Goal: Information Seeking & Learning: Check status

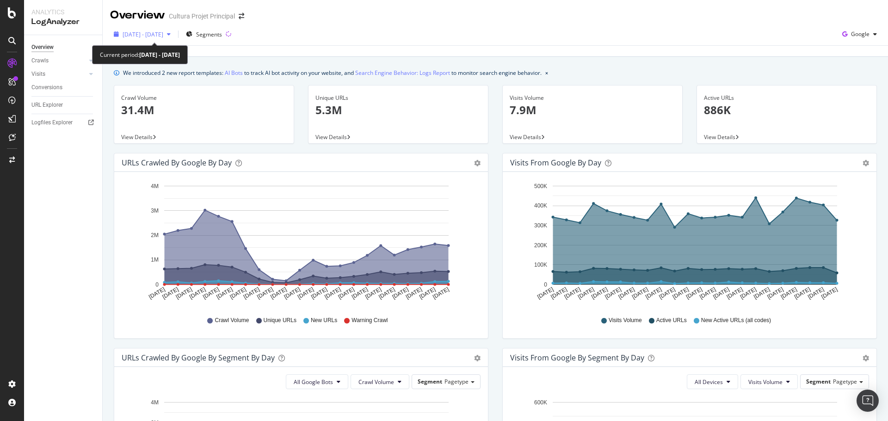
click at [163, 34] on span "[DATE] - [DATE]" at bounding box center [143, 35] width 41 height 8
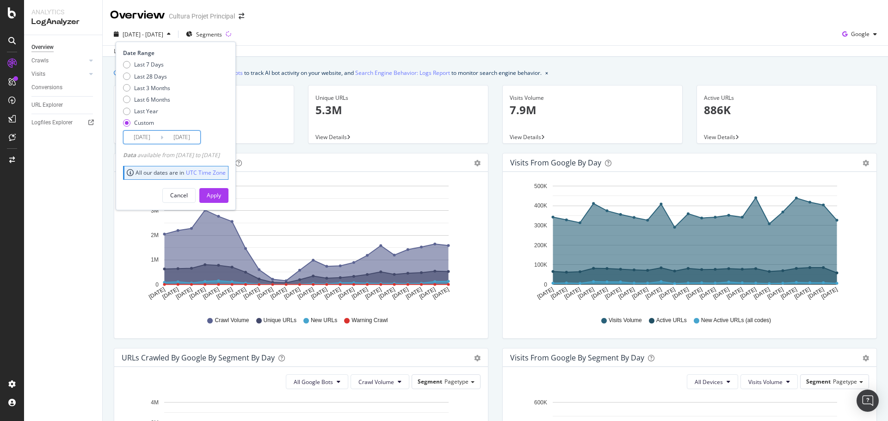
click at [184, 136] on input "2025/08/22" at bounding box center [181, 137] width 37 height 13
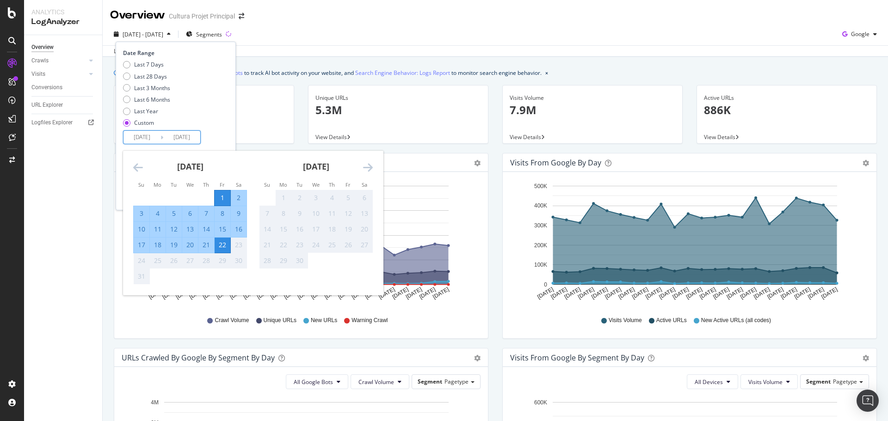
click at [184, 136] on input "2025/08/22" at bounding box center [181, 137] width 37 height 13
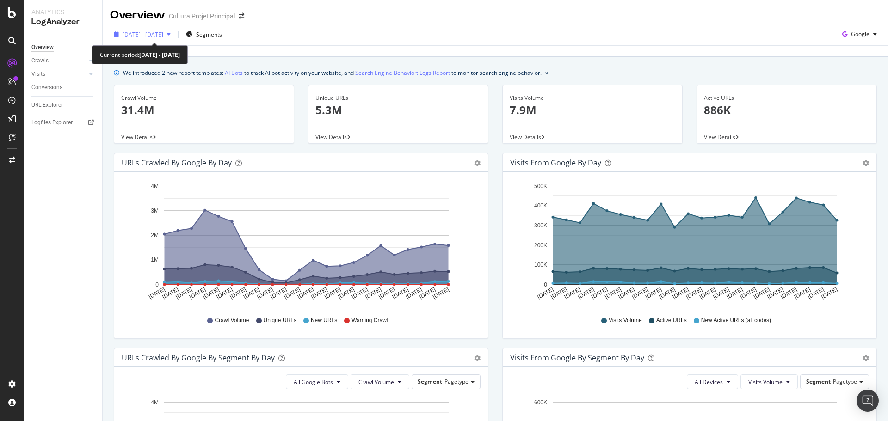
click at [174, 40] on div "[DATE] - [DATE]" at bounding box center [142, 34] width 64 height 14
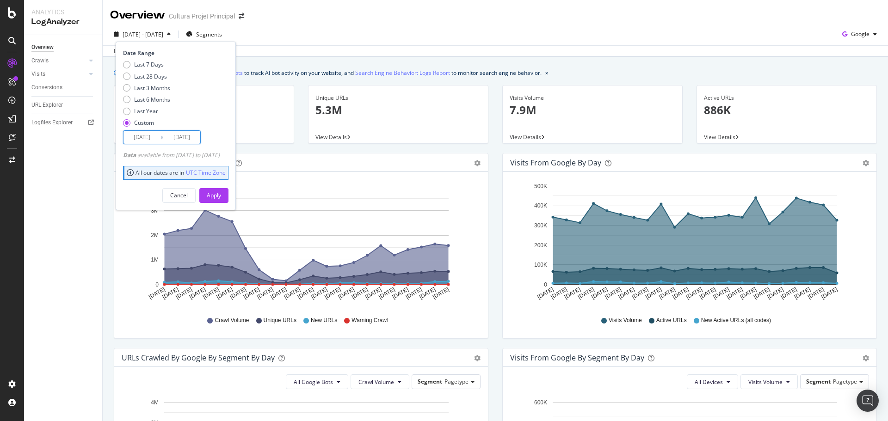
click at [188, 133] on input "2025/08/22" at bounding box center [181, 137] width 37 height 13
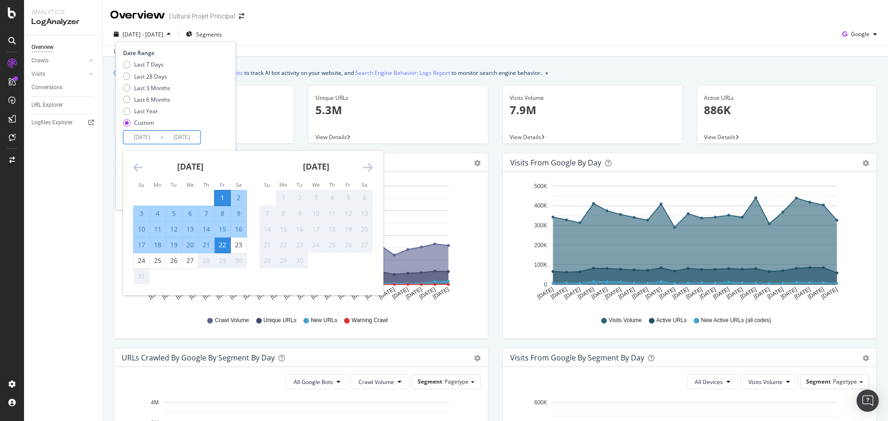
click at [221, 195] on div "1" at bounding box center [223, 197] width 16 height 9
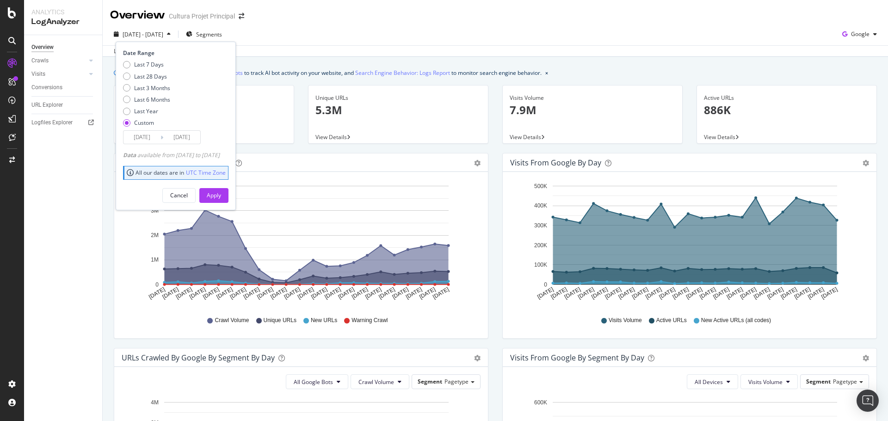
click at [184, 138] on input "2025/08/01" at bounding box center [181, 137] width 37 height 13
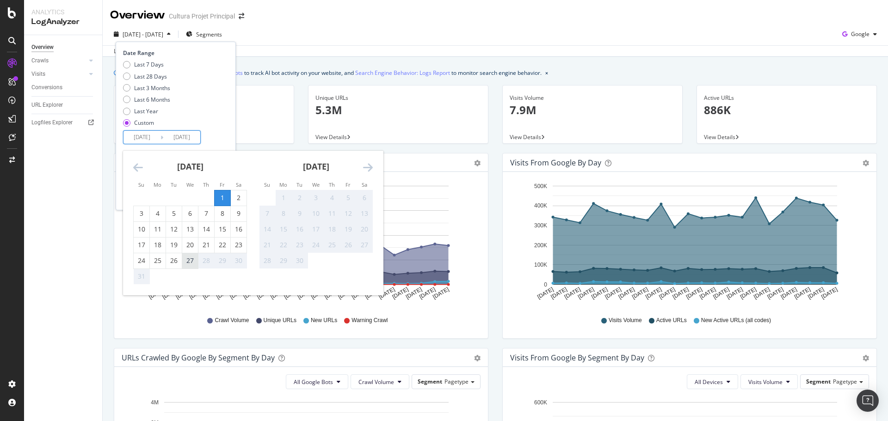
click at [188, 267] on div "27" at bounding box center [190, 260] width 16 height 15
type input "2025/08/27"
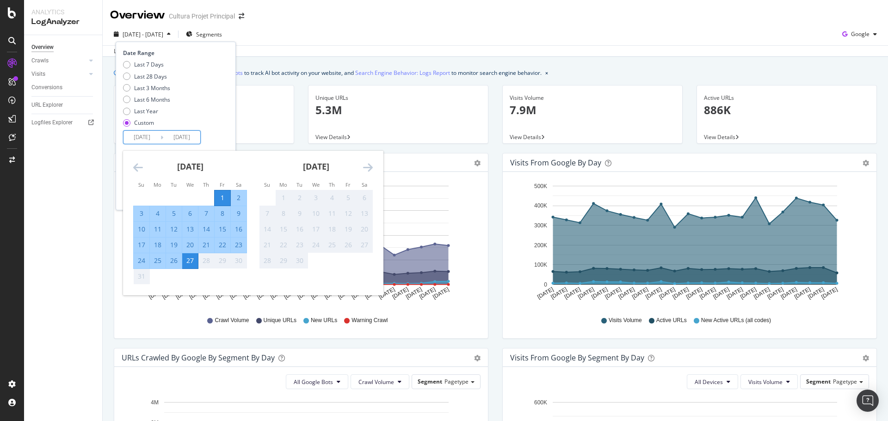
click at [147, 138] on input "2025/08/01" at bounding box center [141, 137] width 37 height 13
click at [225, 110] on div "Last 7 Days Last 28 Days Last 3 Months Last 6 Months Last Year Custom" at bounding box center [174, 96] width 103 height 70
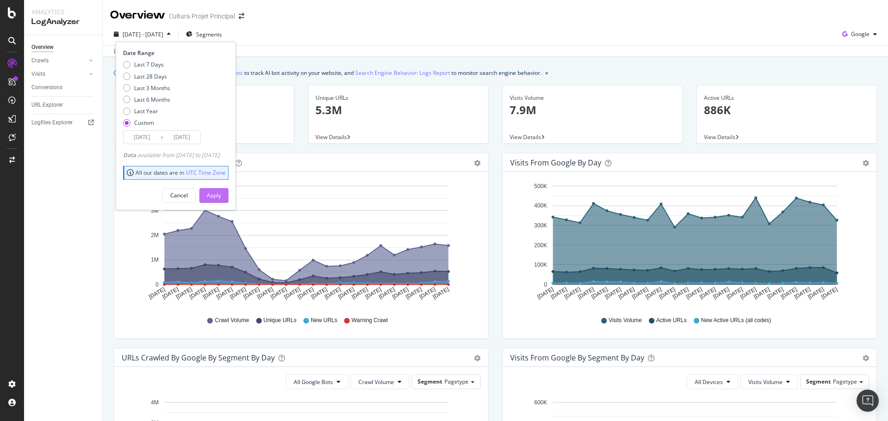
click at [221, 193] on div "Apply" at bounding box center [214, 195] width 14 height 8
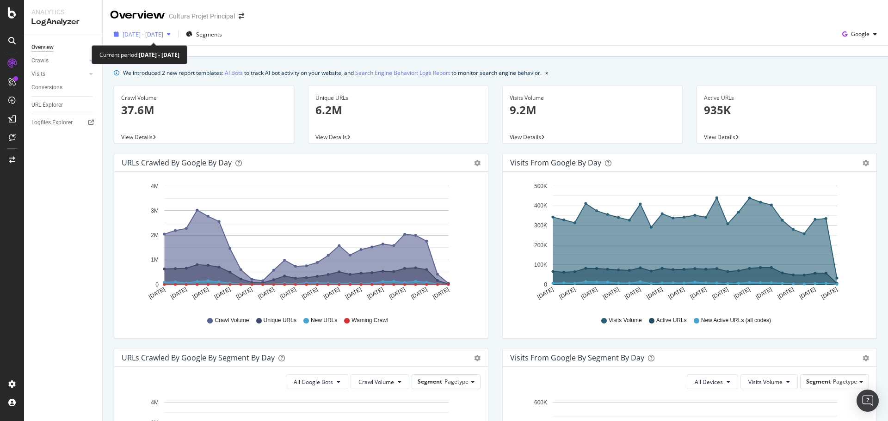
click at [163, 38] on span "2025 Aug. 1st - Aug. 27th" at bounding box center [143, 35] width 41 height 8
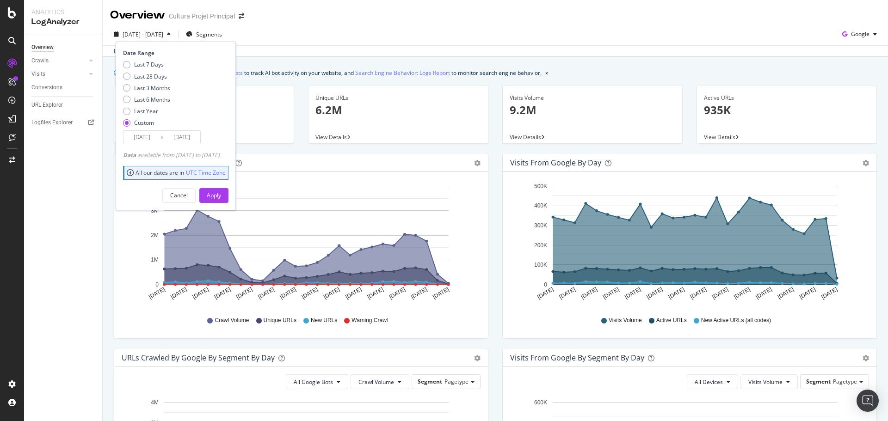
click at [194, 134] on input "2025/08/27" at bounding box center [181, 137] width 37 height 13
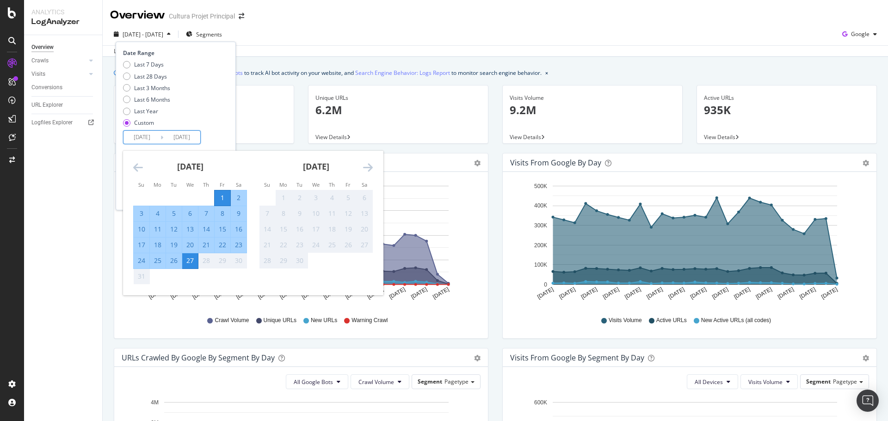
click at [224, 194] on div "1" at bounding box center [223, 197] width 16 height 9
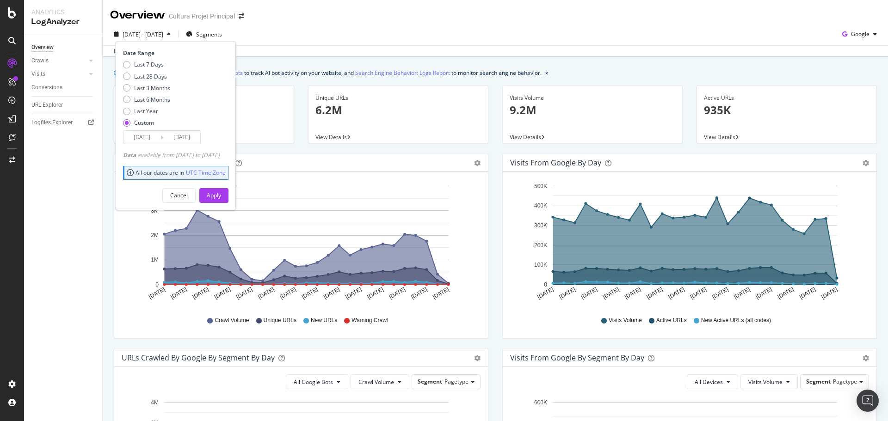
click at [186, 142] on input "2025/08/01" at bounding box center [181, 137] width 37 height 13
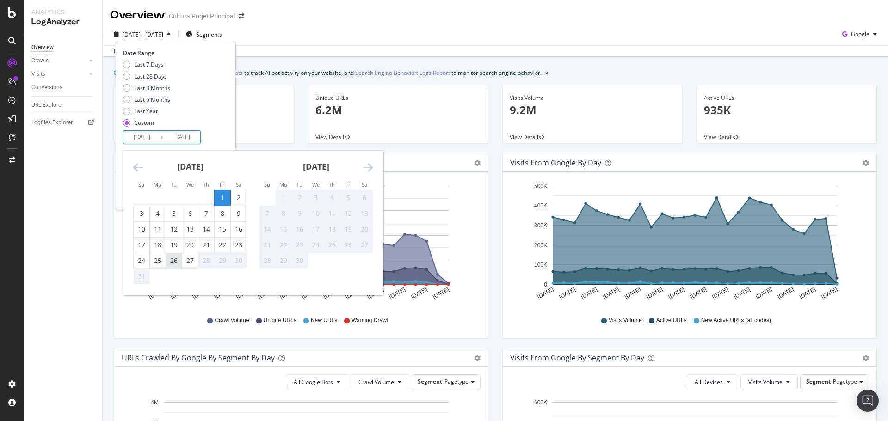
click at [175, 261] on div "26" at bounding box center [174, 260] width 16 height 9
type input "2025/08/26"
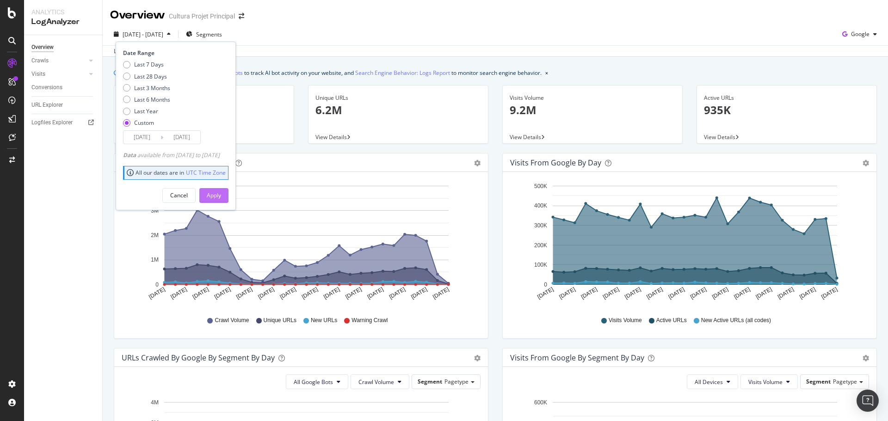
click at [221, 191] on div "Apply" at bounding box center [214, 195] width 14 height 8
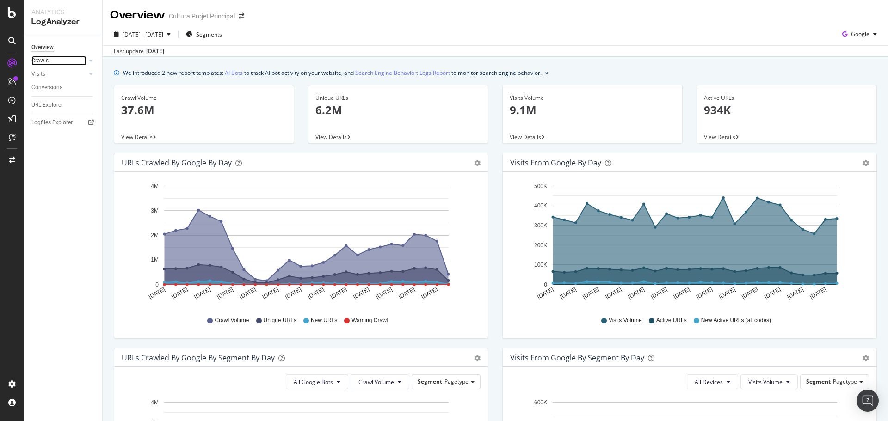
click at [80, 60] on div at bounding box center [81, 60] width 9 height 9
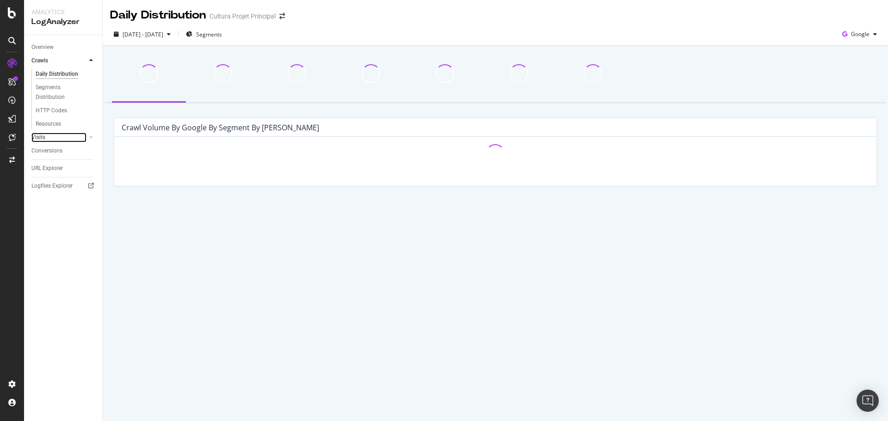
click at [75, 136] on link "Visits" at bounding box center [58, 138] width 55 height 10
click at [44, 135] on div "Conversions" at bounding box center [46, 138] width 31 height 10
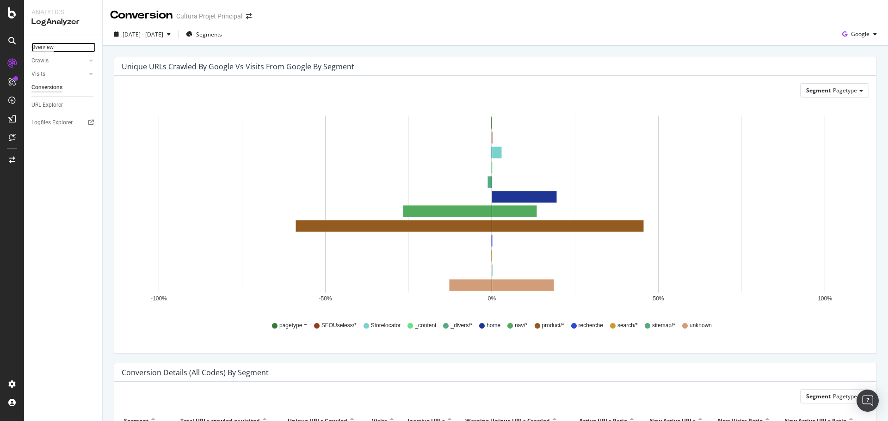
click at [43, 47] on div "Overview" at bounding box center [42, 48] width 22 height 10
